Goal: Navigation & Orientation: Find specific page/section

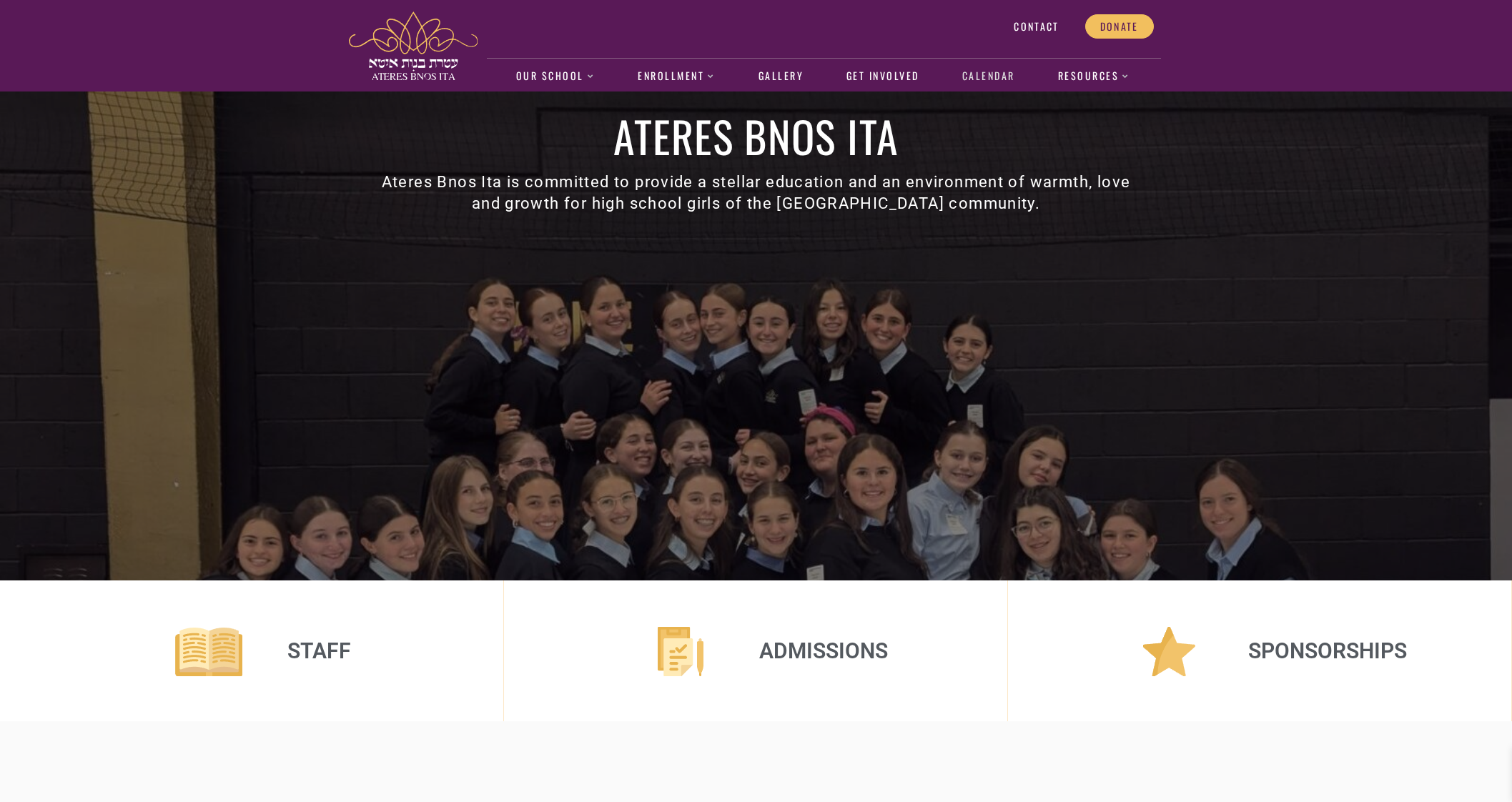
click at [1000, 76] on link "Calendar" at bounding box center [988, 77] width 68 height 33
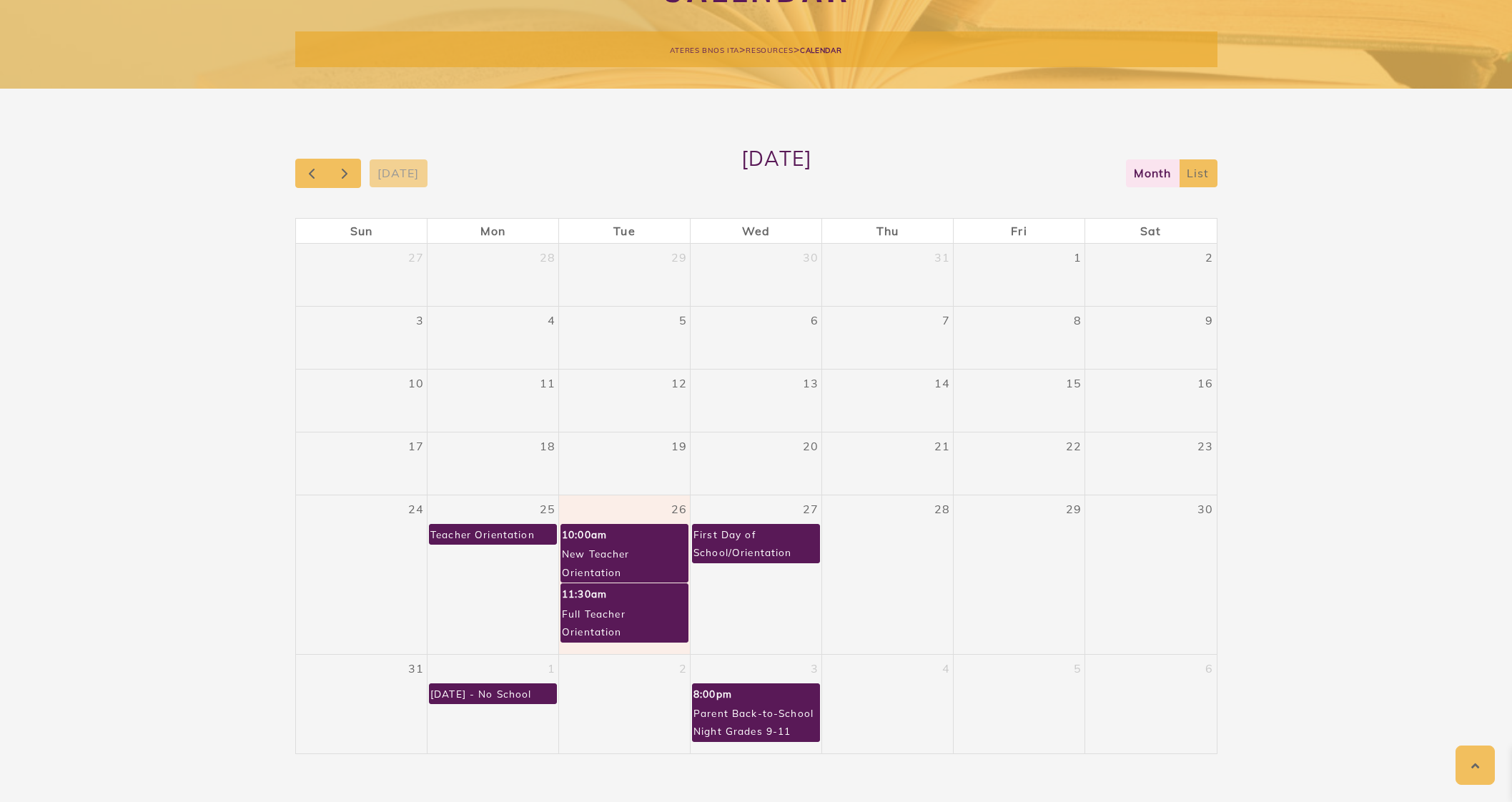
scroll to position [198, 0]
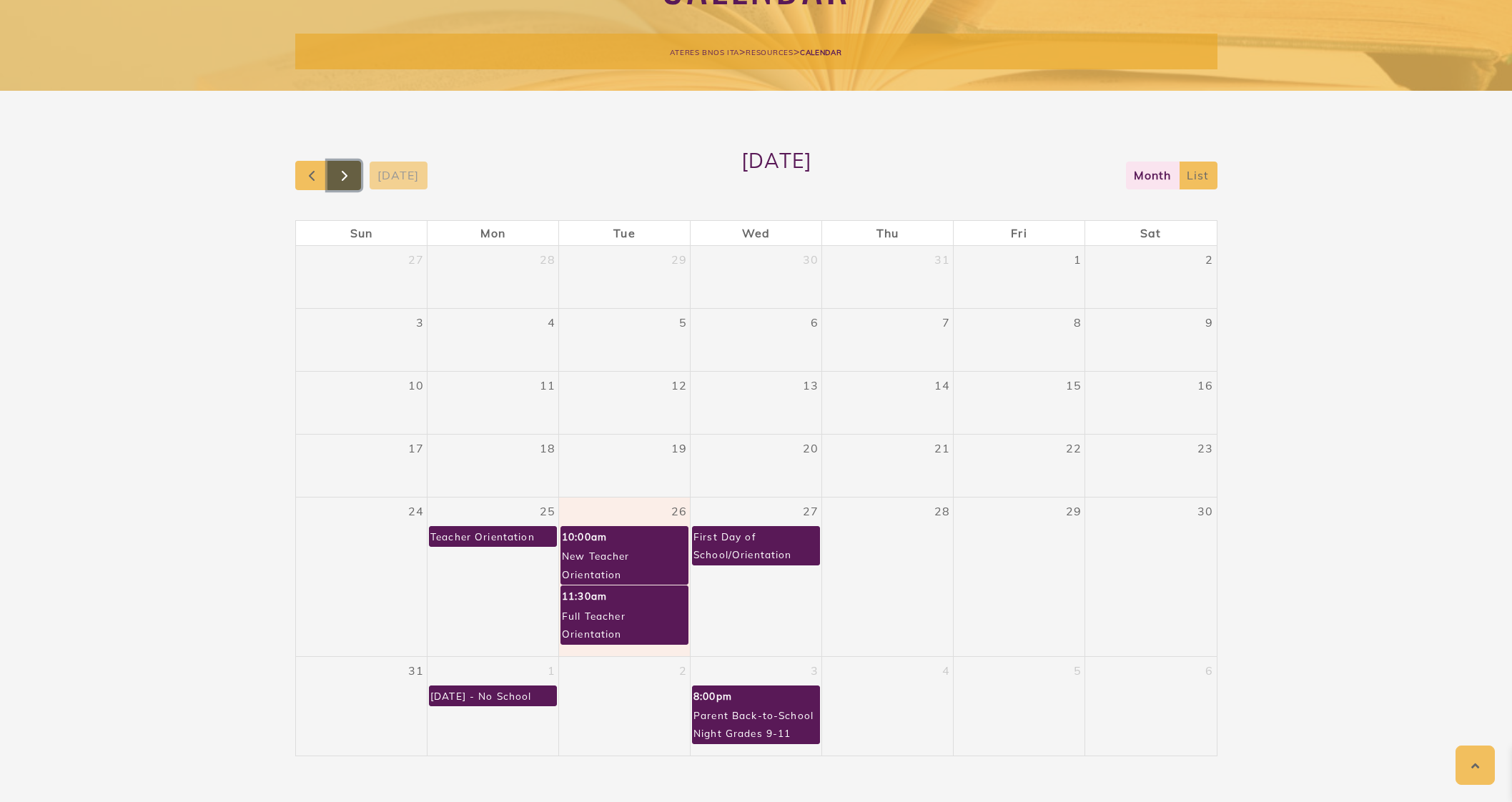
click at [342, 173] on span "button" at bounding box center [344, 175] width 18 height 18
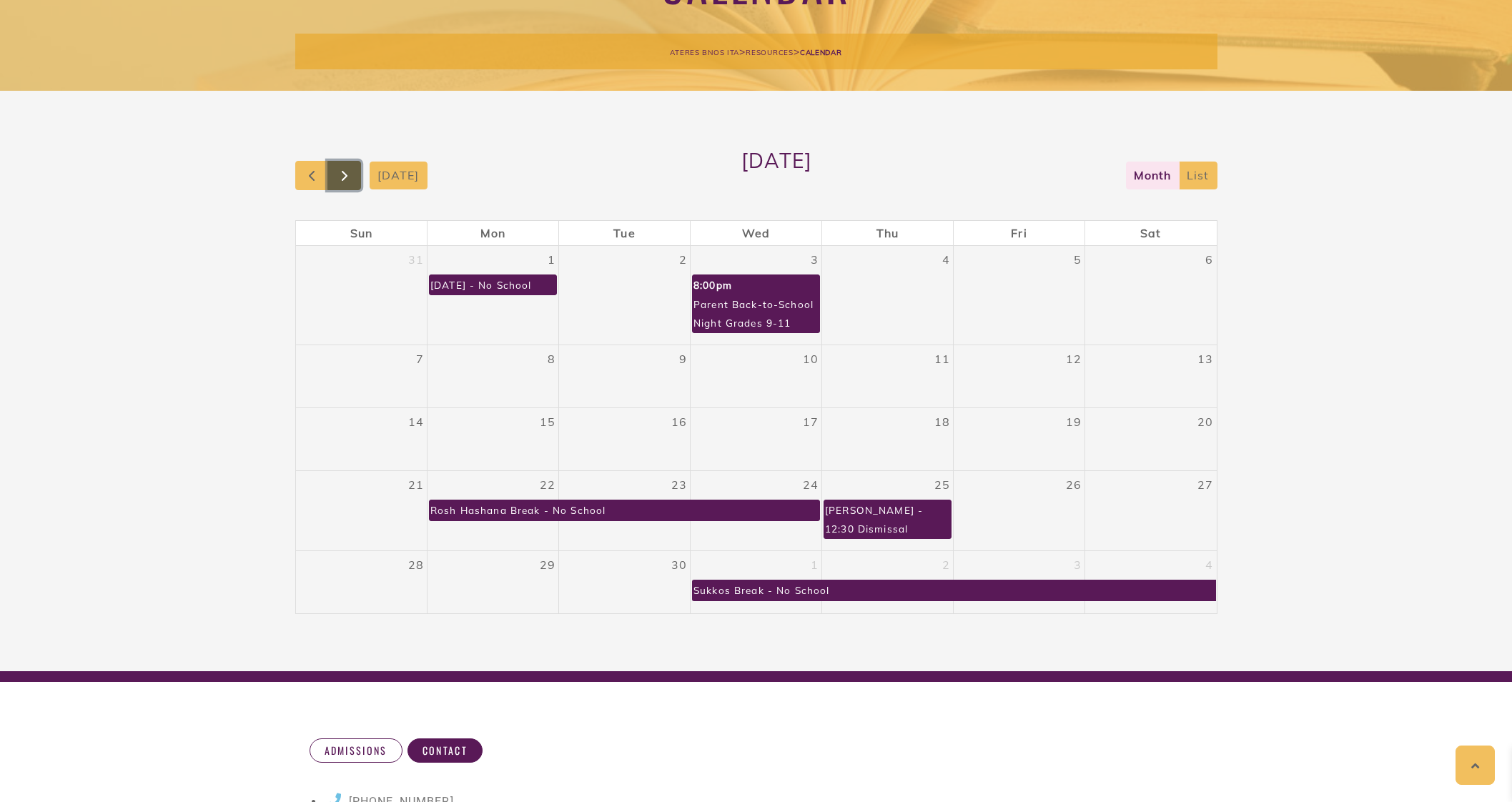
click at [347, 171] on span "button" at bounding box center [344, 175] width 18 height 18
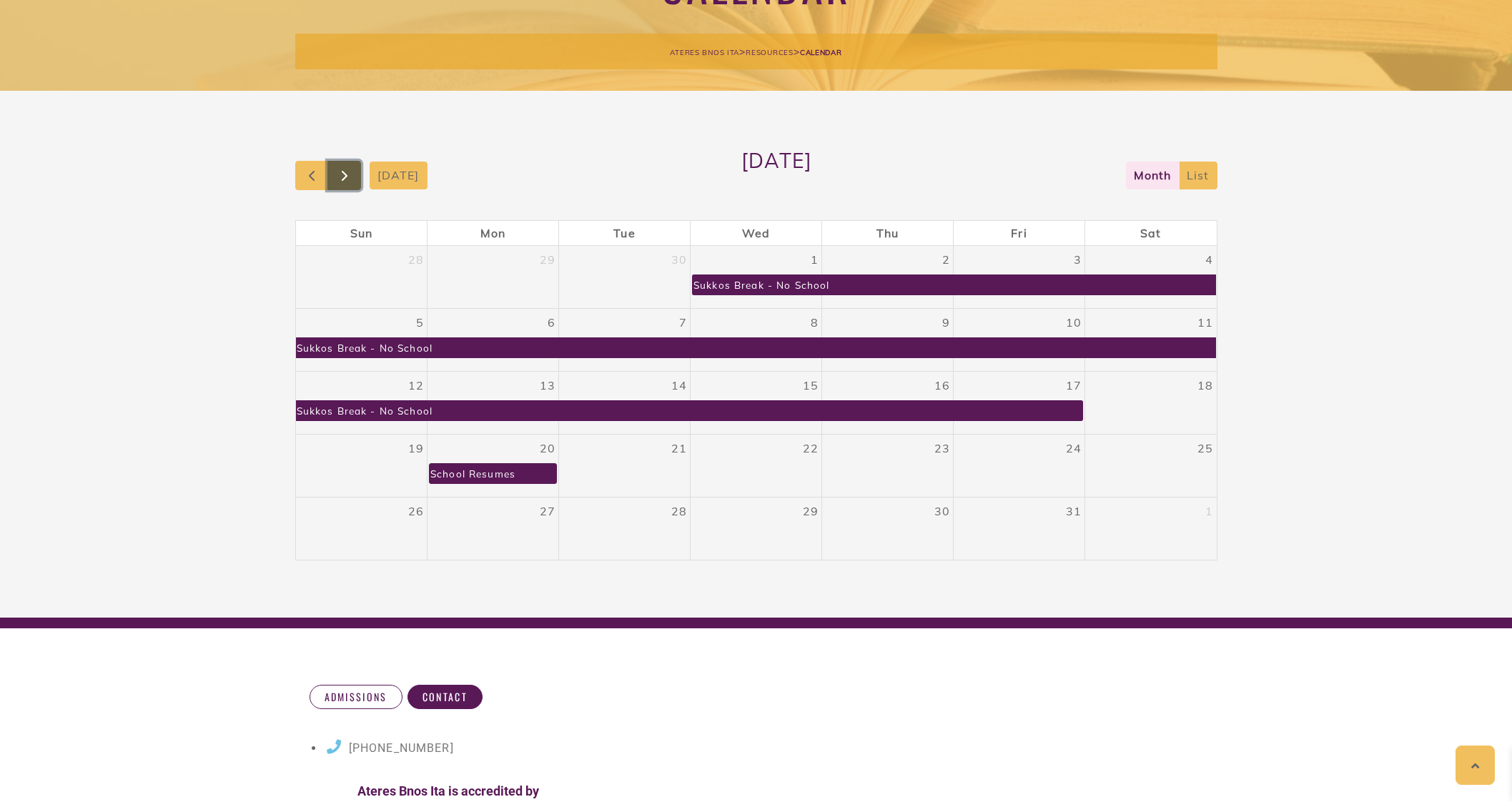
click at [347, 171] on span "button" at bounding box center [344, 175] width 18 height 18
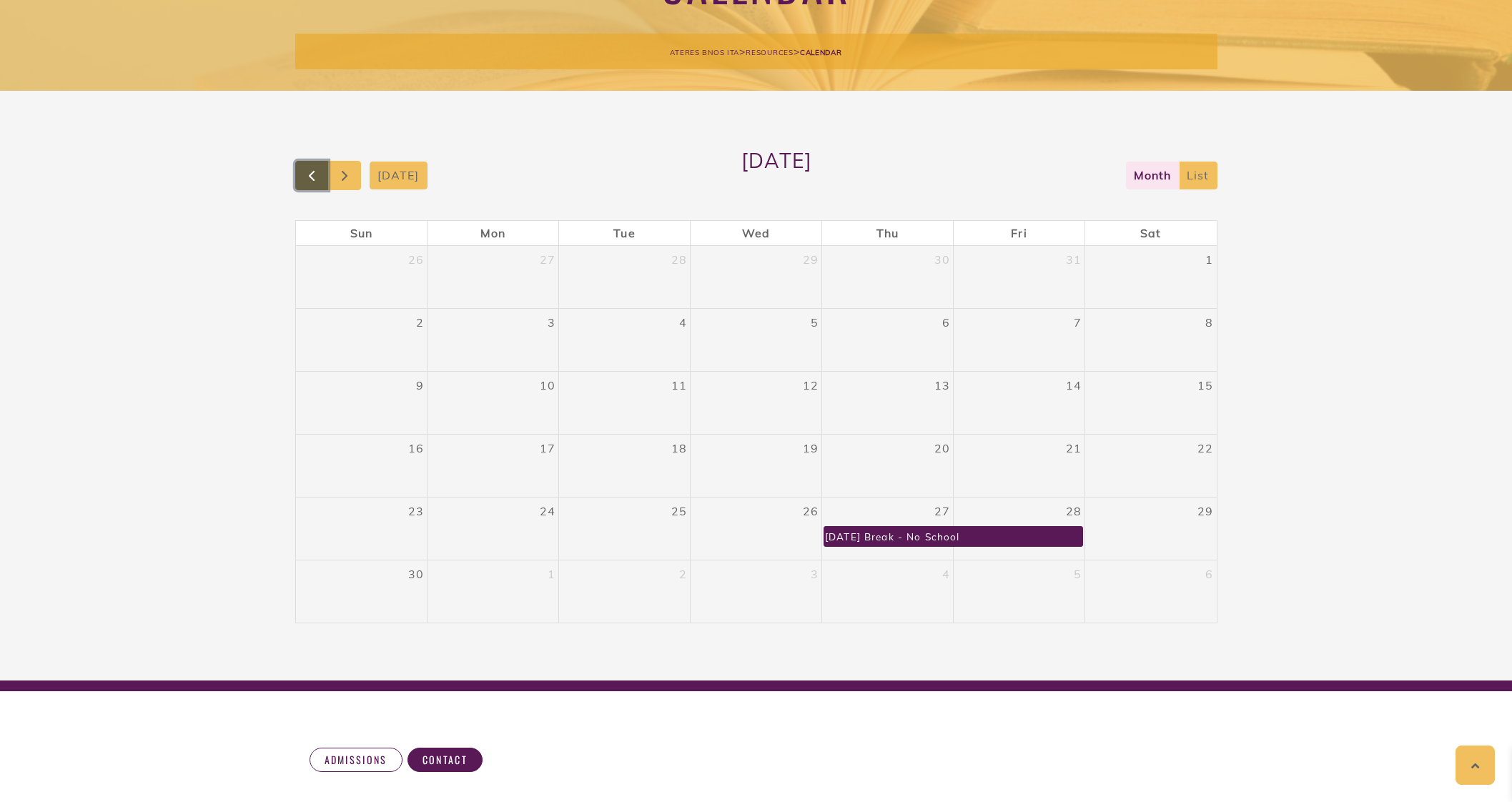
click at [307, 180] on span "button" at bounding box center [312, 175] width 18 height 18
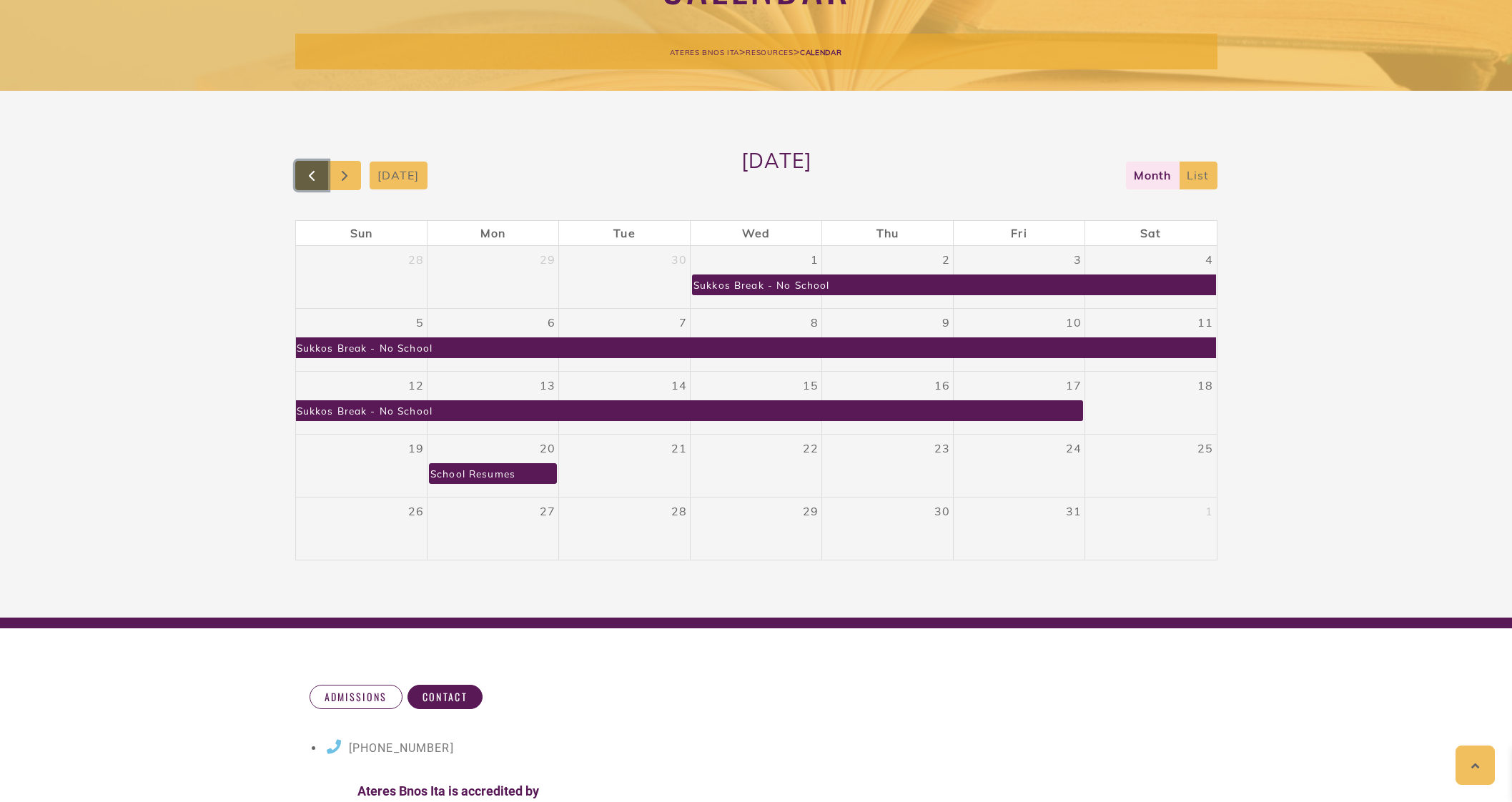
click at [303, 173] on span "button" at bounding box center [312, 175] width 18 height 18
